Goal: Navigation & Orientation: Find specific page/section

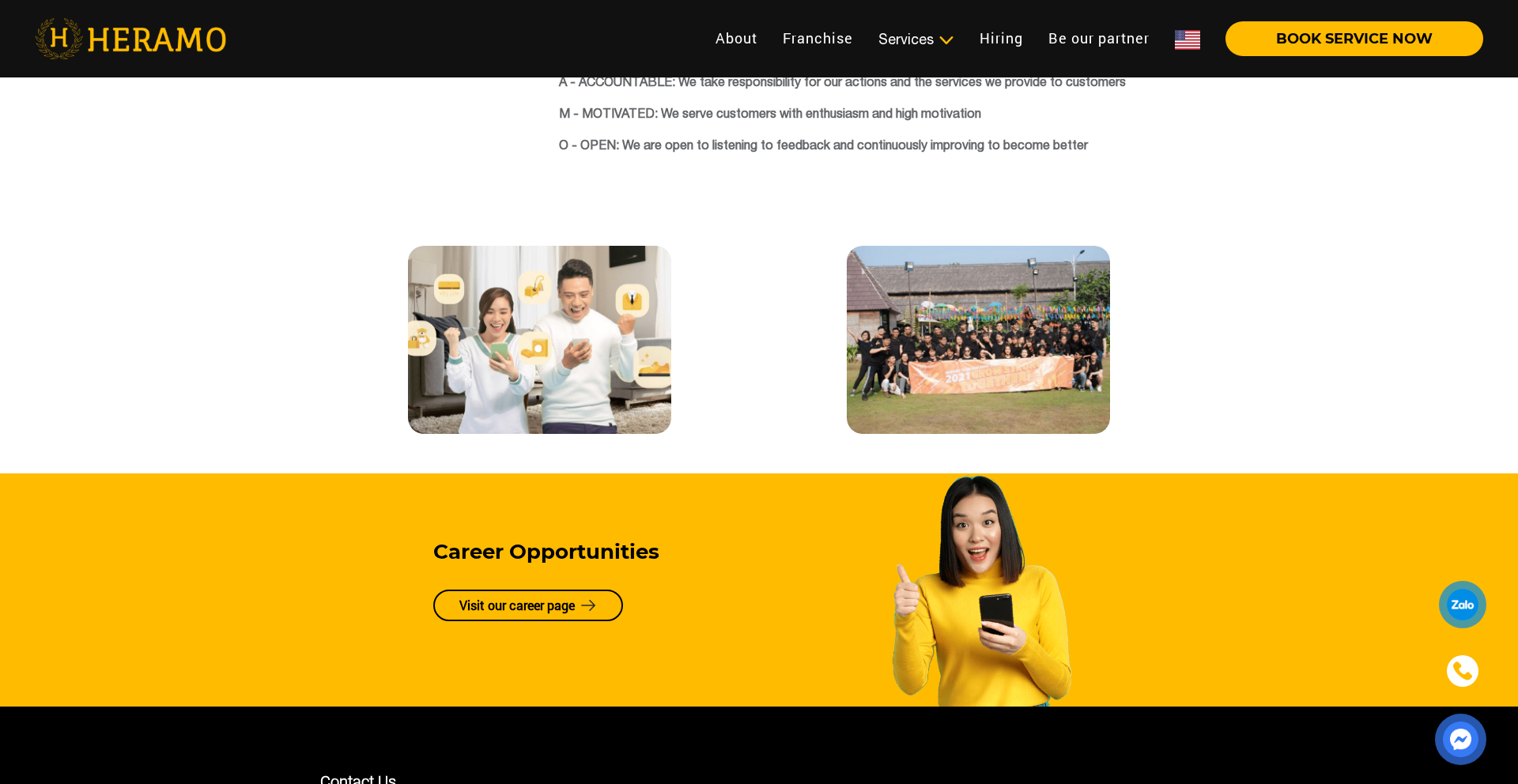
scroll to position [3308, 0]
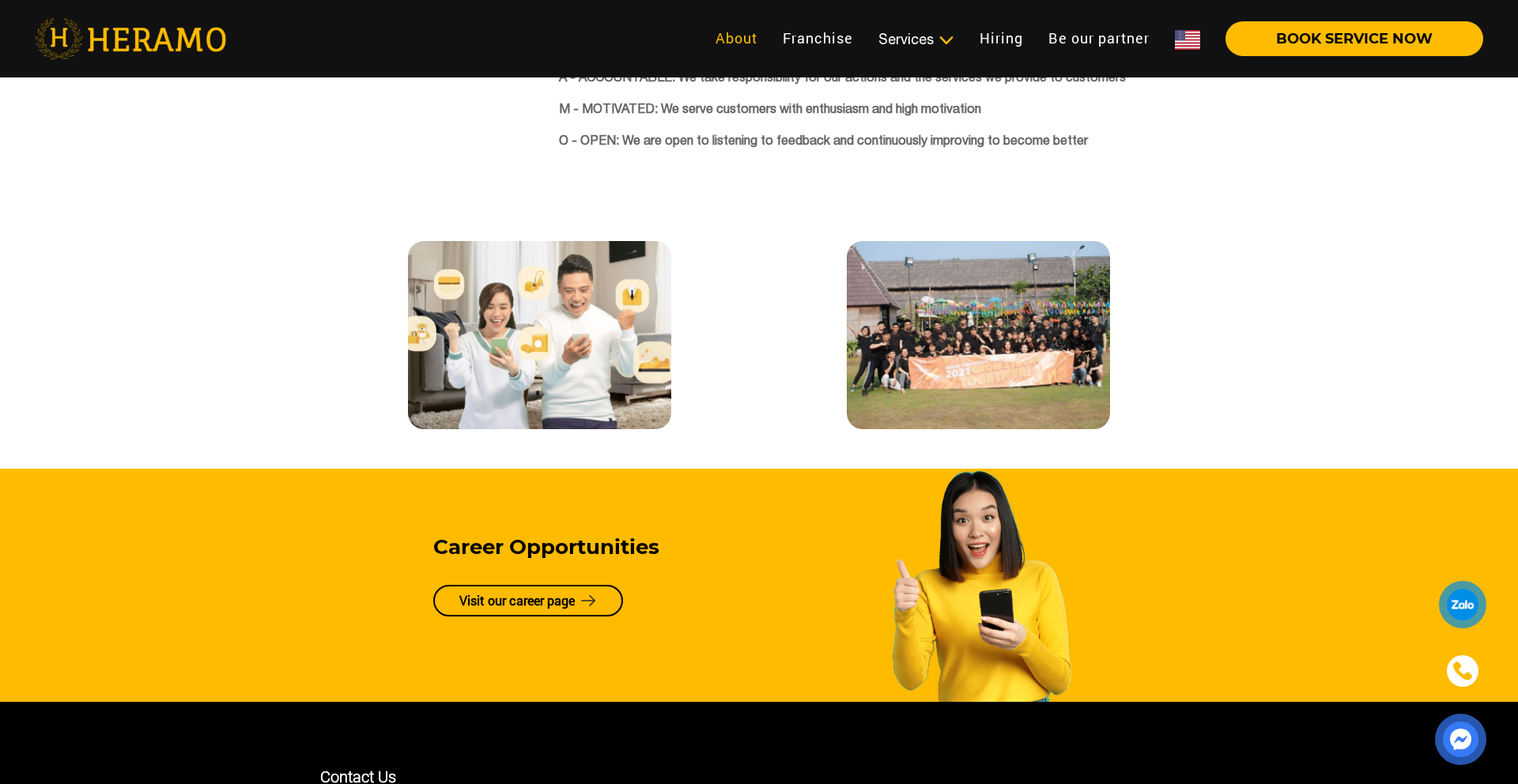
click at [737, 40] on link "About" at bounding box center [736, 38] width 67 height 34
click at [736, 43] on link "About" at bounding box center [736, 38] width 67 height 34
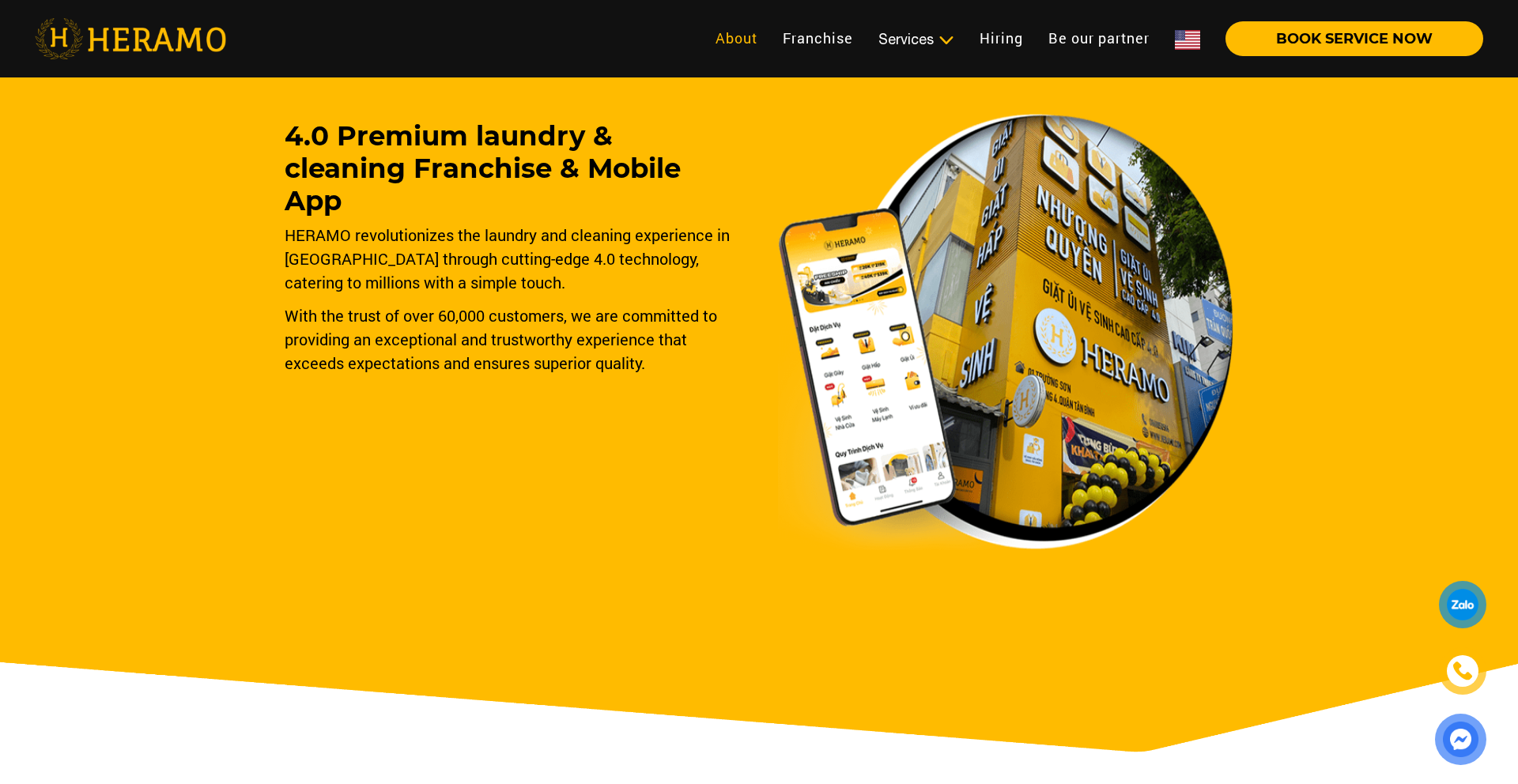
scroll to position [0, 0]
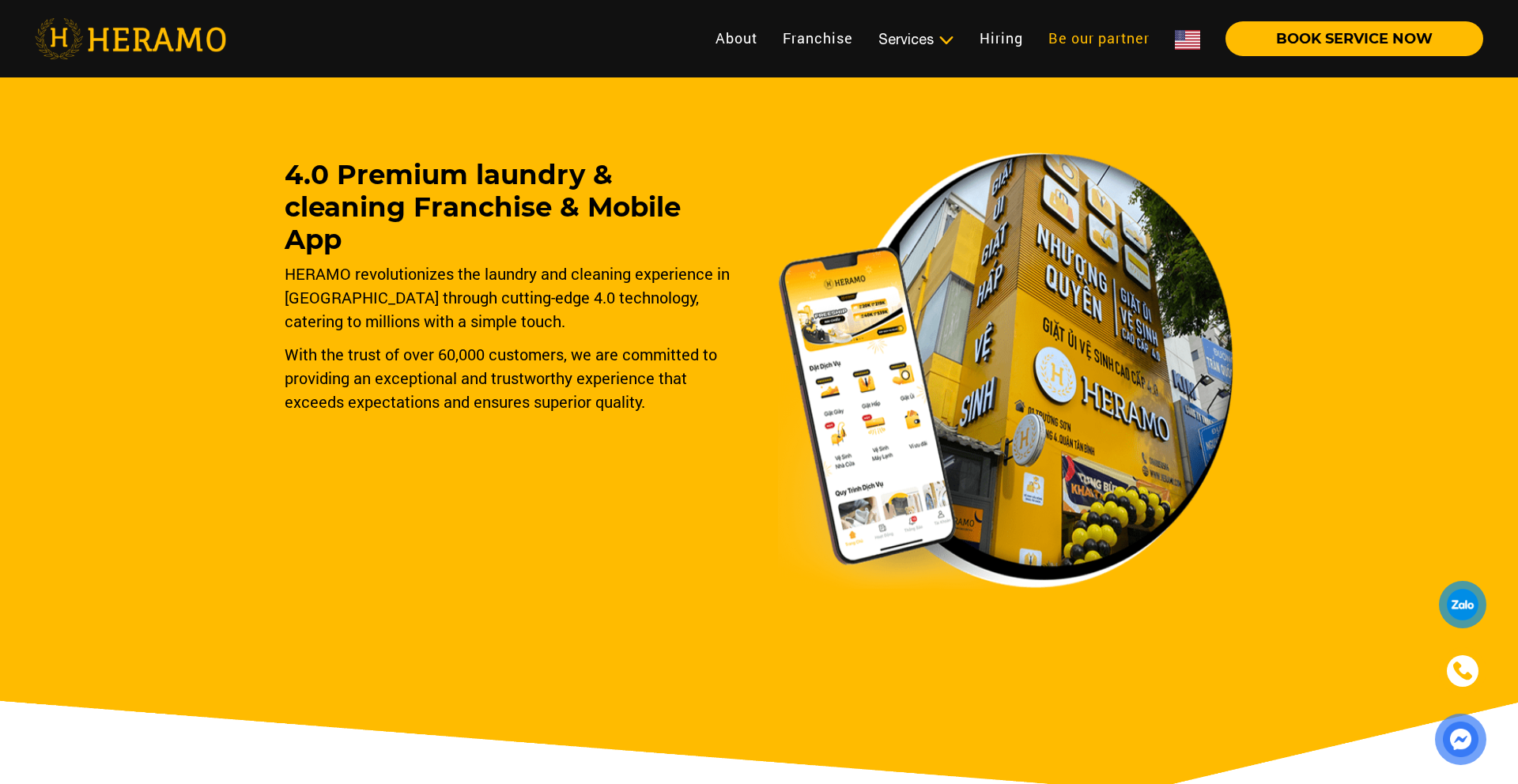
click at [1075, 40] on link "Be our partner" at bounding box center [1099, 38] width 126 height 34
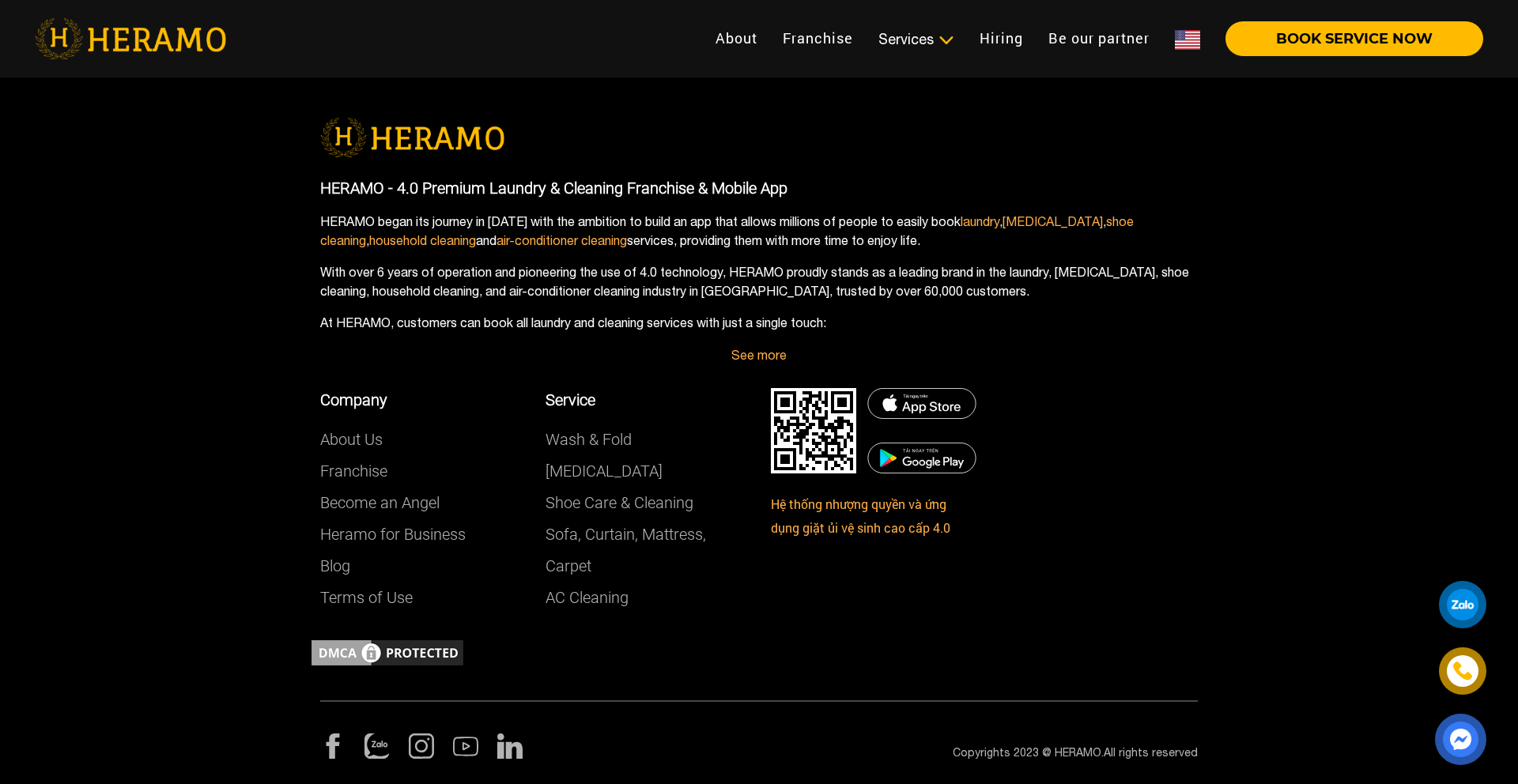
scroll to position [1987, 0]
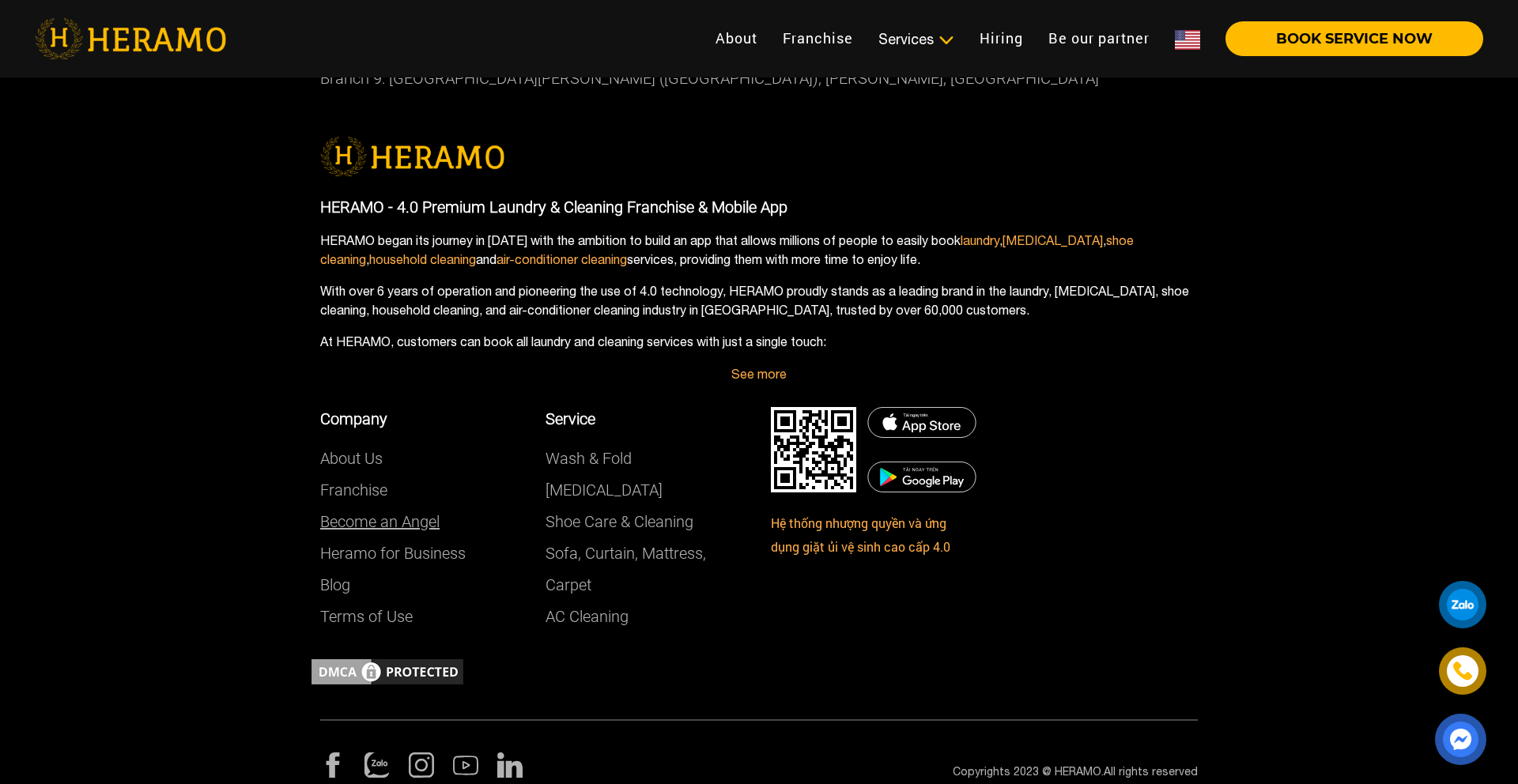
click at [404, 527] on link "Become an Angel" at bounding box center [380, 522] width 119 height 19
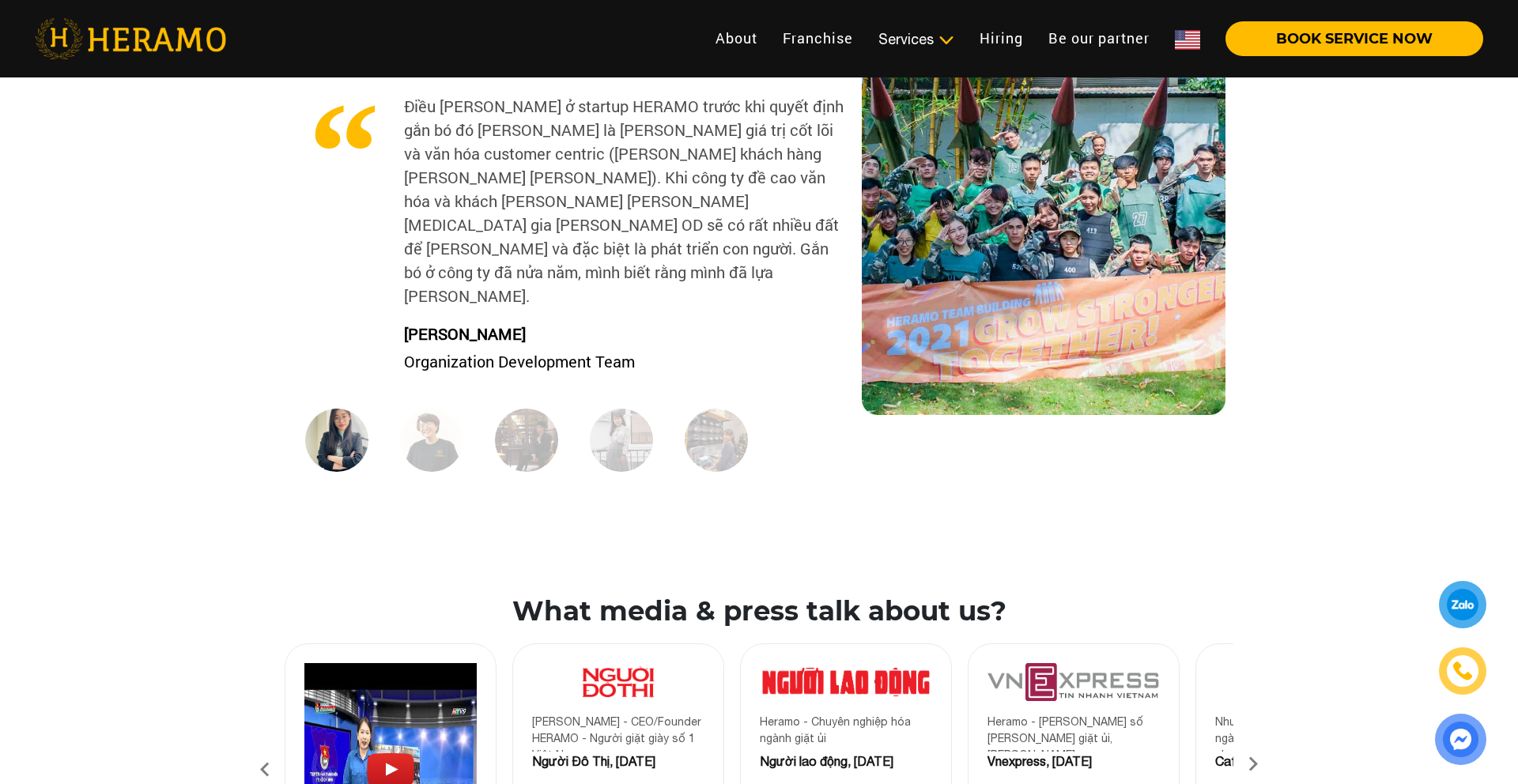
scroll to position [1751, 0]
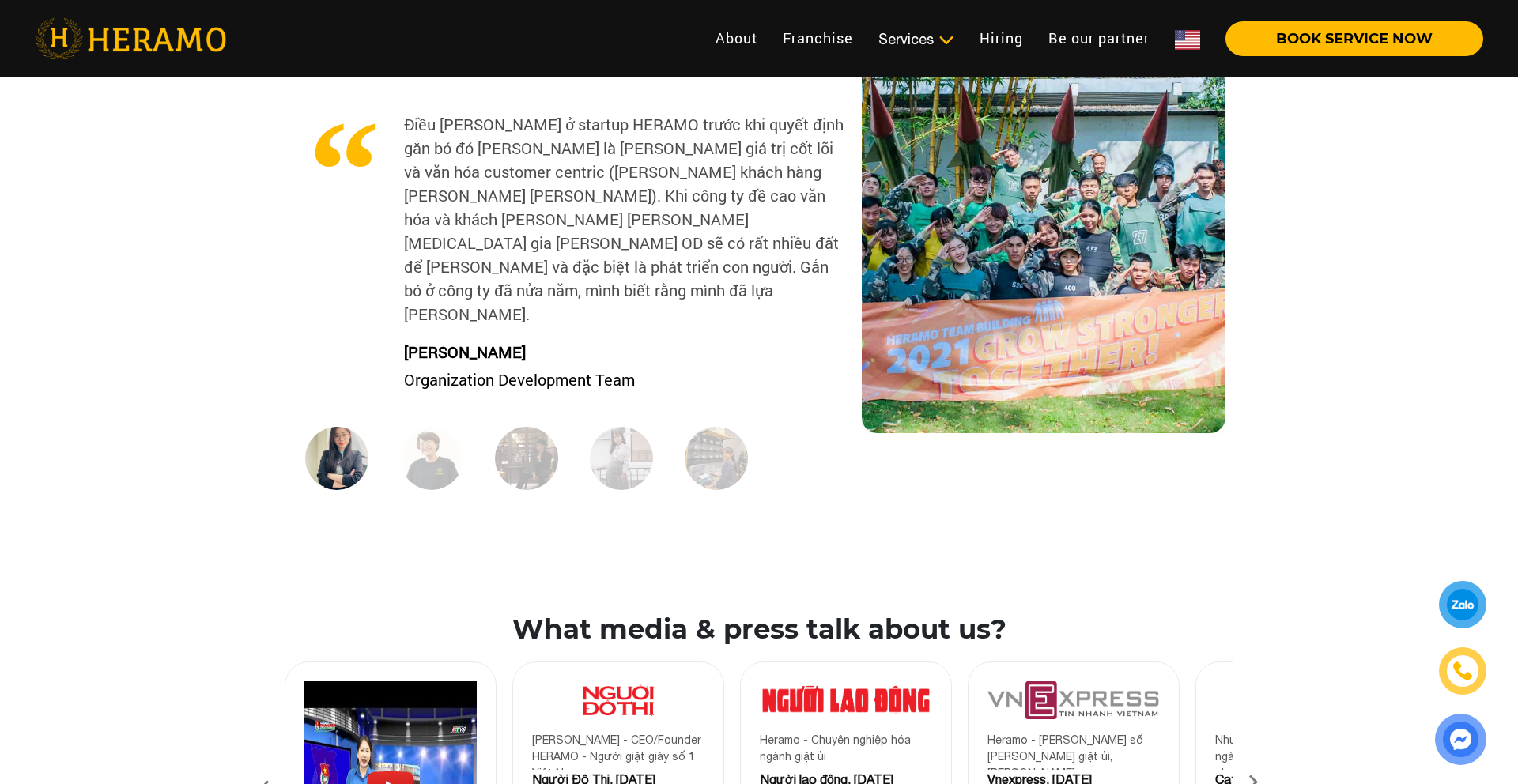
click at [421, 426] on img at bounding box center [431, 458] width 63 height 63
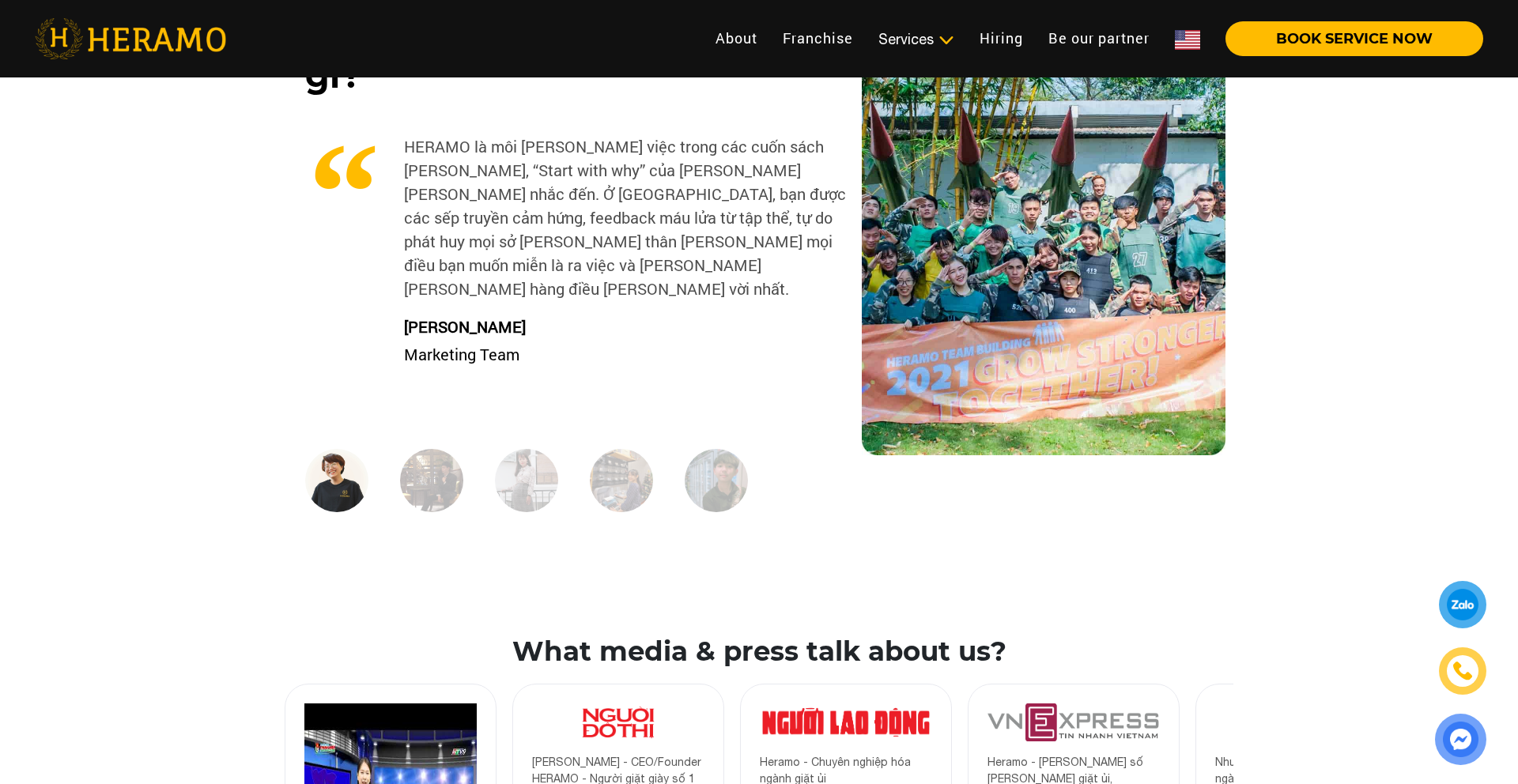
scroll to position [1728, 0]
click at [433, 450] on img at bounding box center [431, 481] width 63 height 63
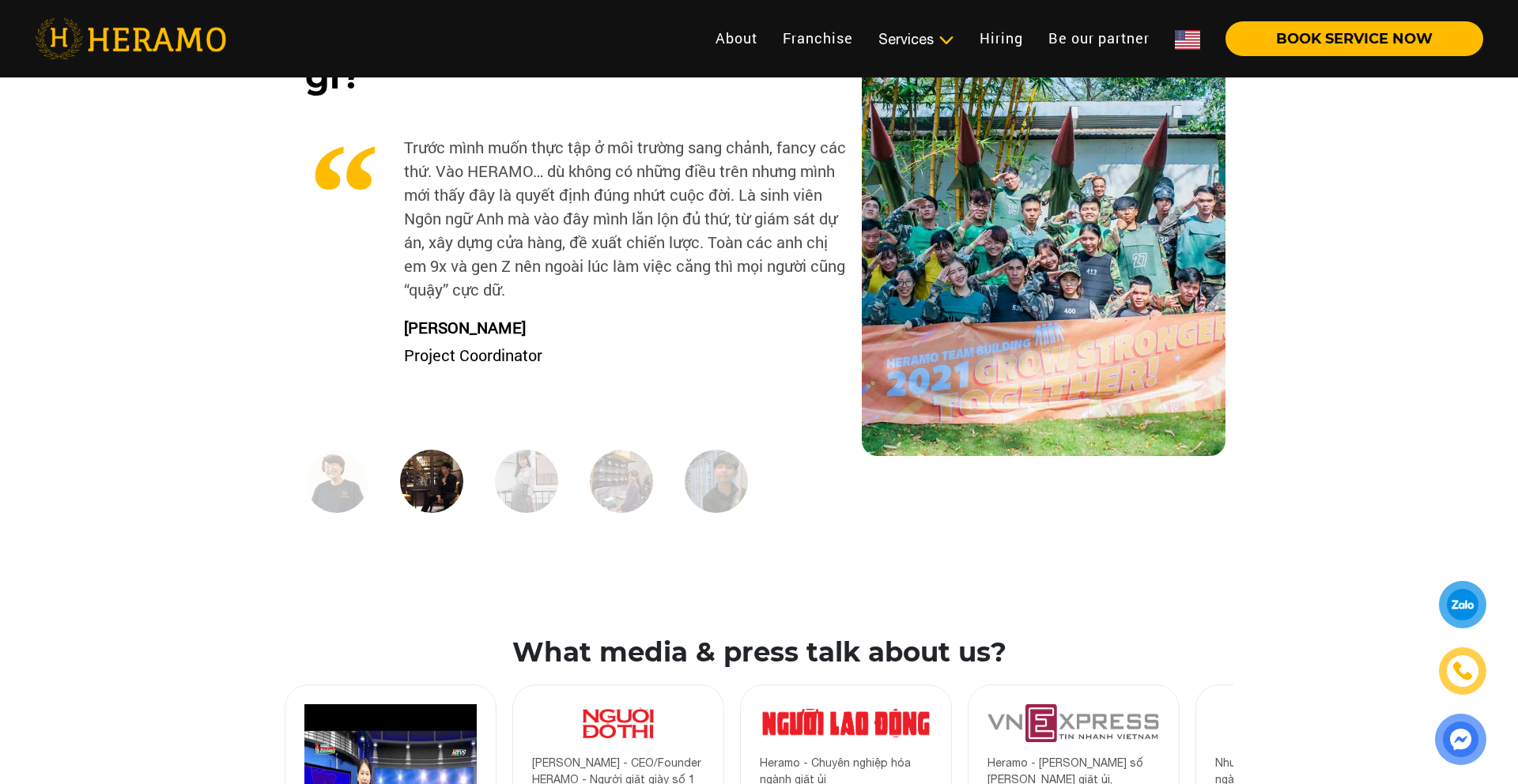
click at [521, 450] on img at bounding box center [526, 481] width 63 height 63
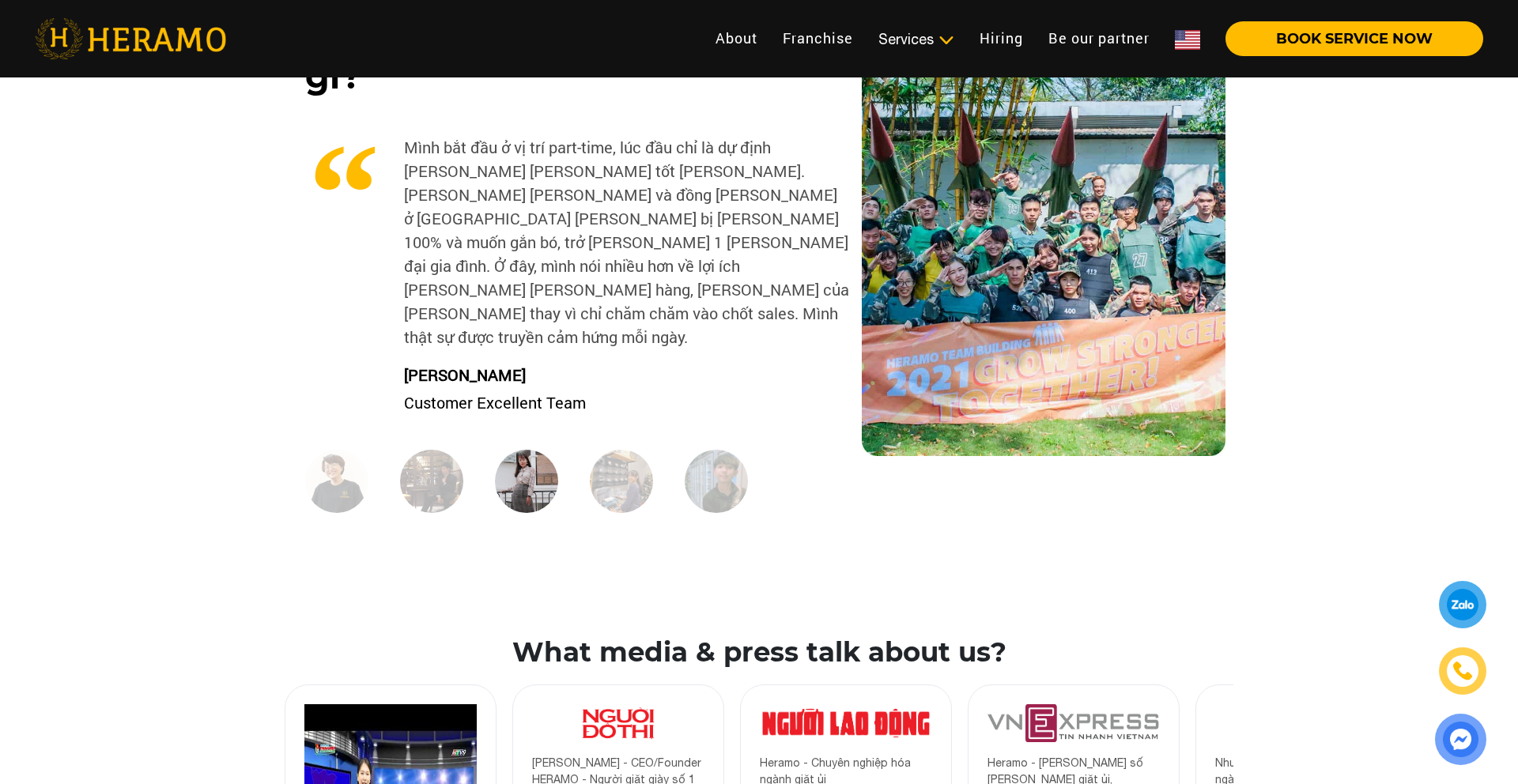
click at [613, 450] on img at bounding box center [621, 481] width 63 height 63
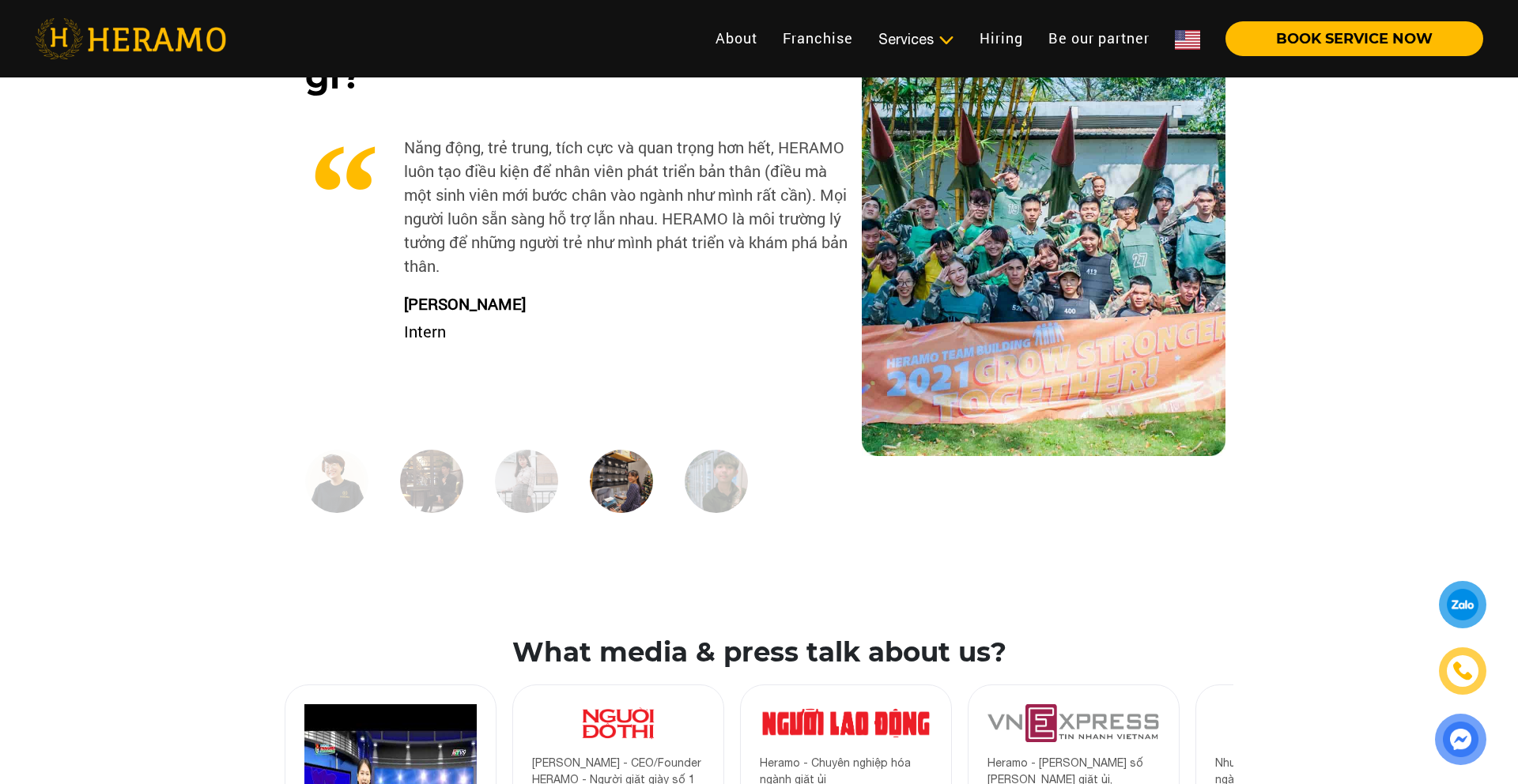
click at [700, 450] on img at bounding box center [715, 481] width 63 height 63
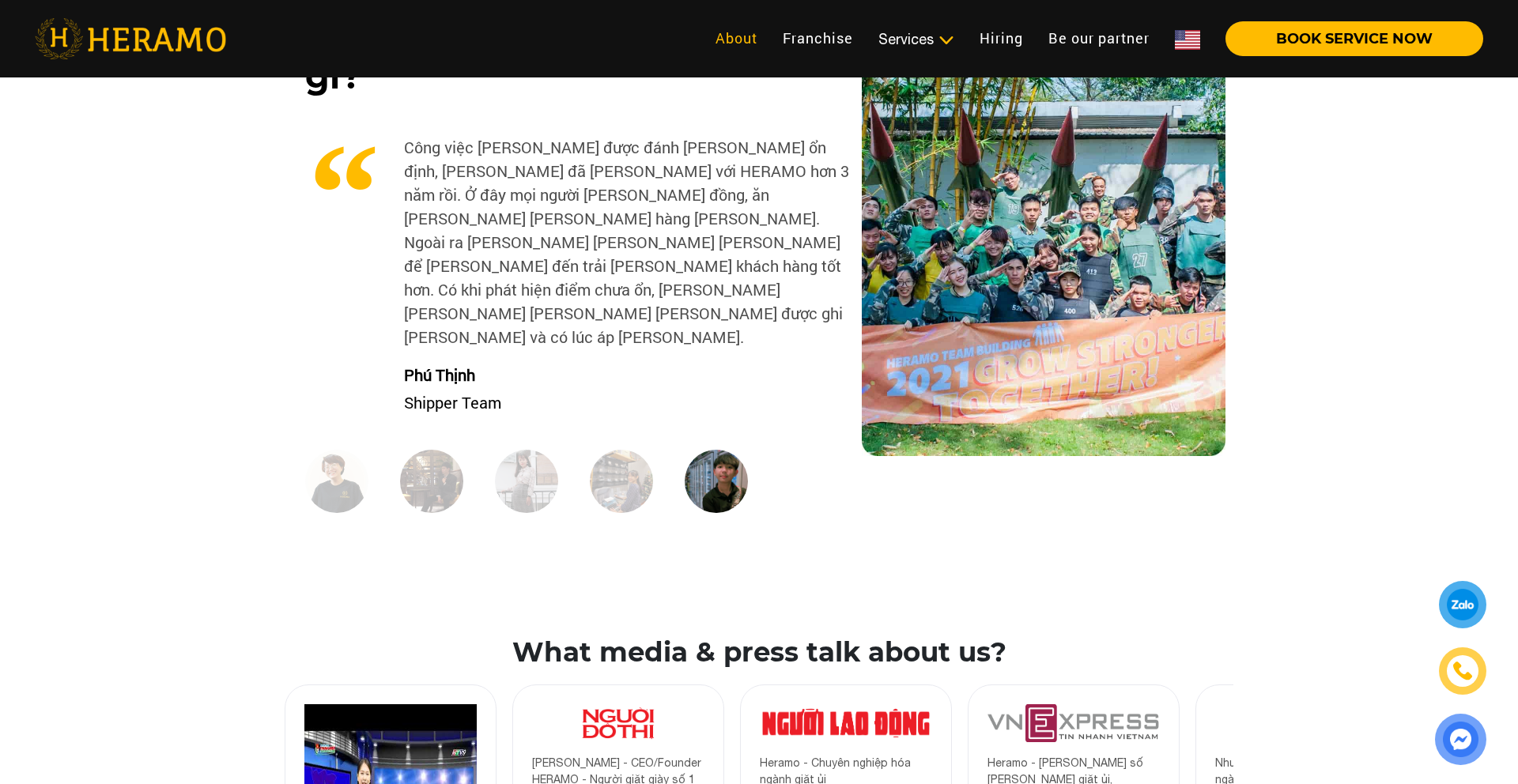
click at [735, 40] on link "About" at bounding box center [736, 38] width 67 height 34
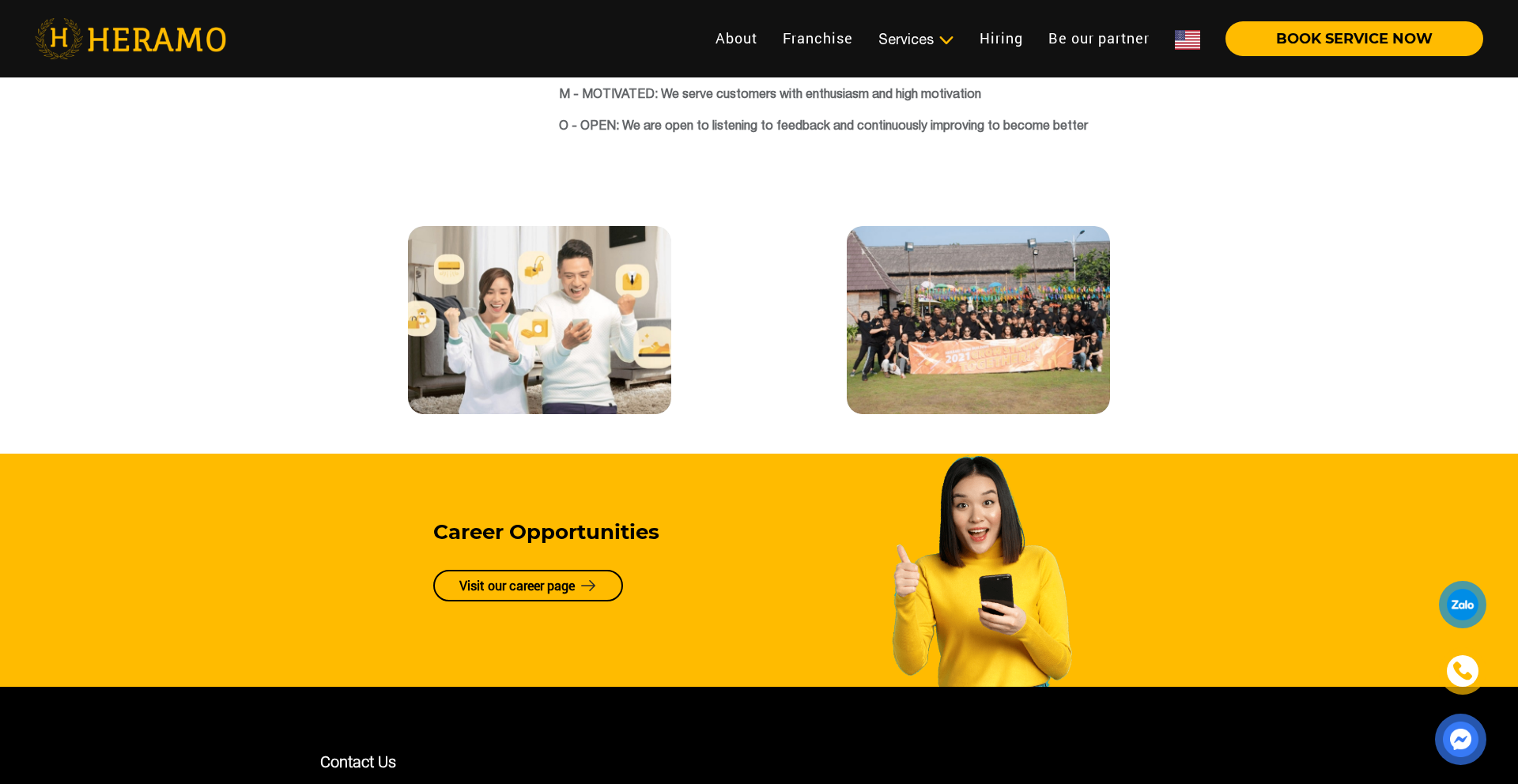
scroll to position [3336, 0]
